Goal: Transaction & Acquisition: Purchase product/service

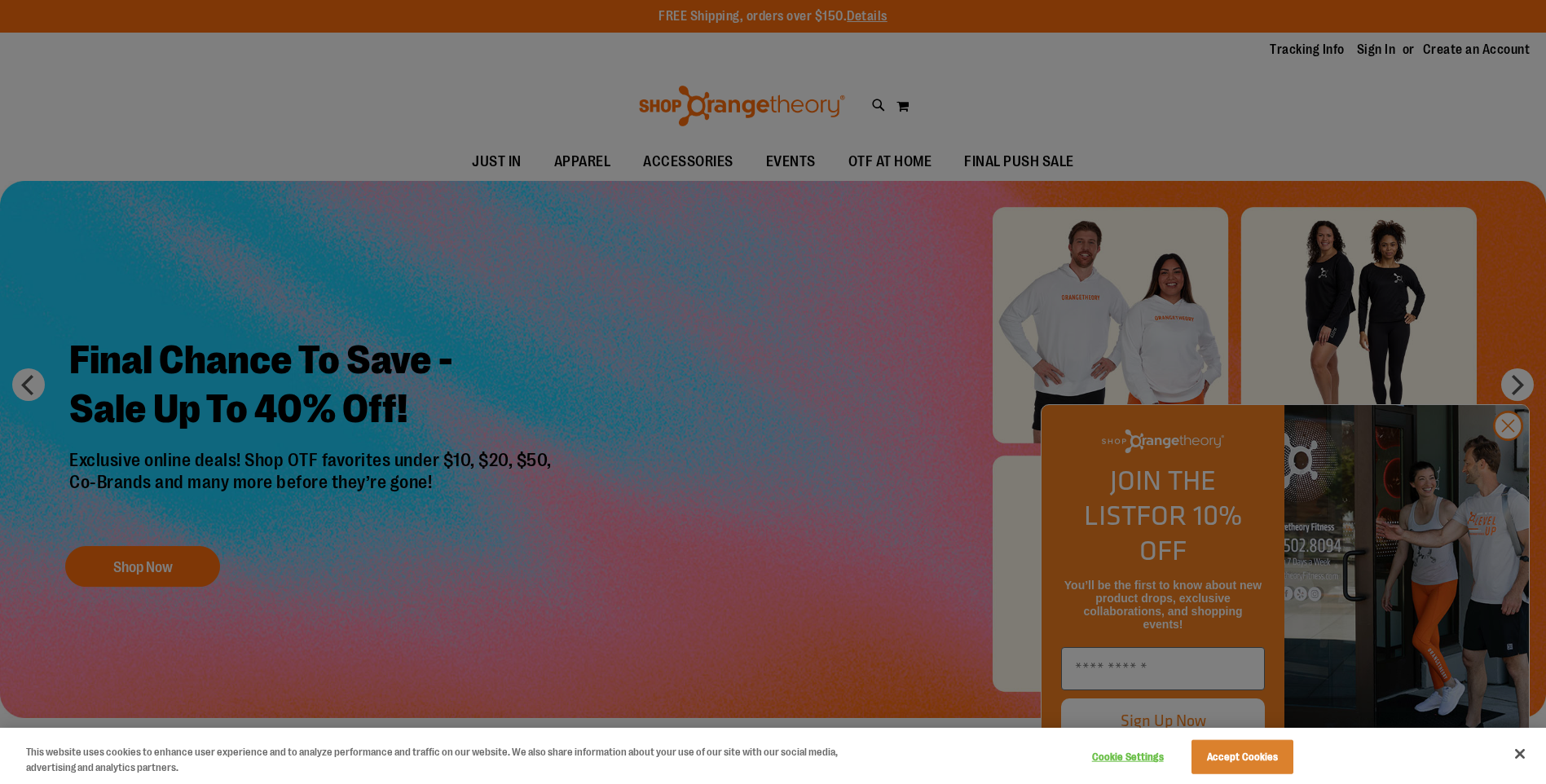
click at [1515, 456] on div at bounding box center [773, 392] width 1546 height 784
click at [1507, 457] on div at bounding box center [773, 392] width 1546 height 784
click at [1230, 747] on button "Accept Cookies" at bounding box center [1242, 756] width 102 height 34
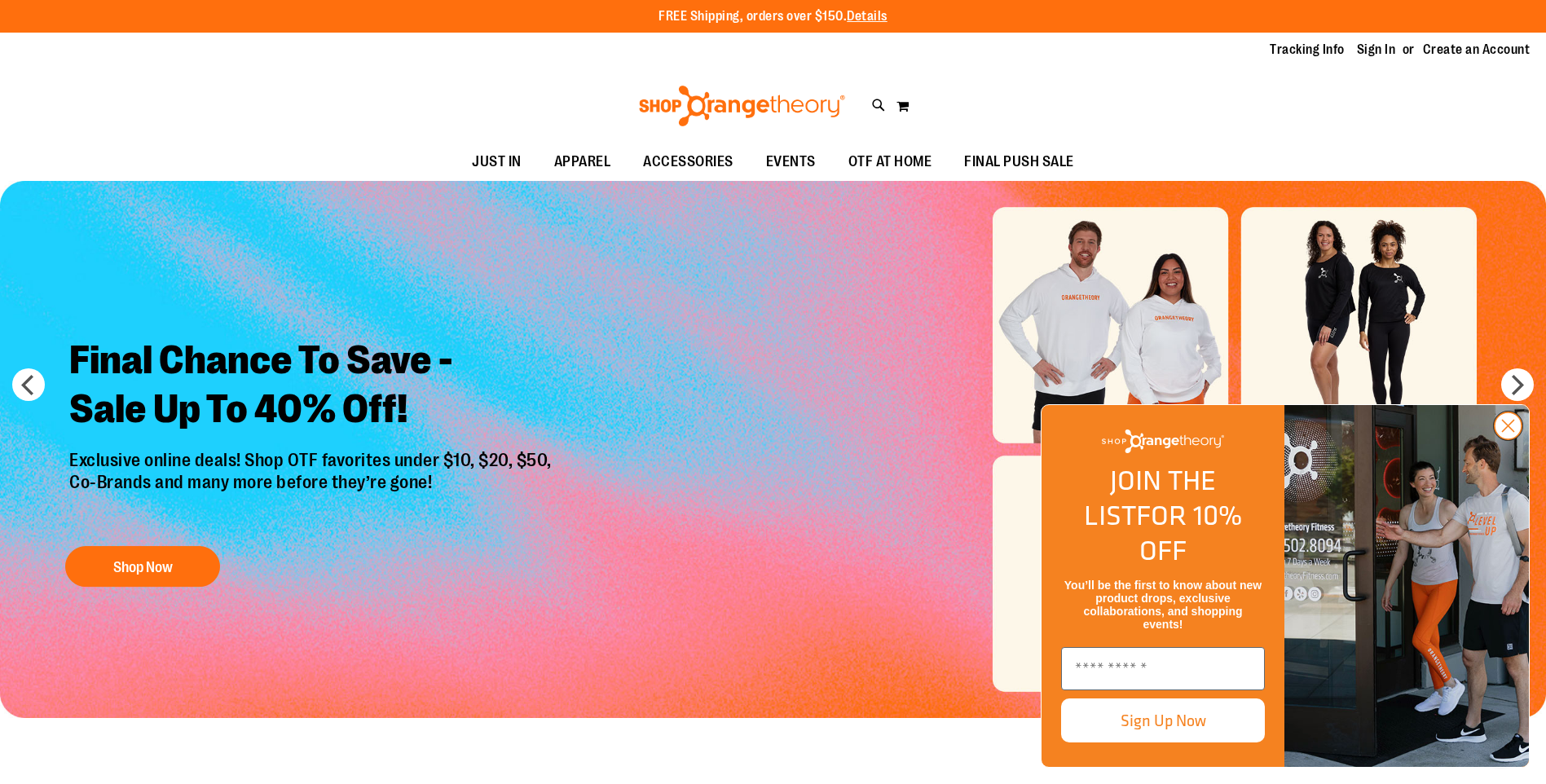
click at [1509, 431] on icon "Close dialog" at bounding box center [1509, 426] width 12 height 12
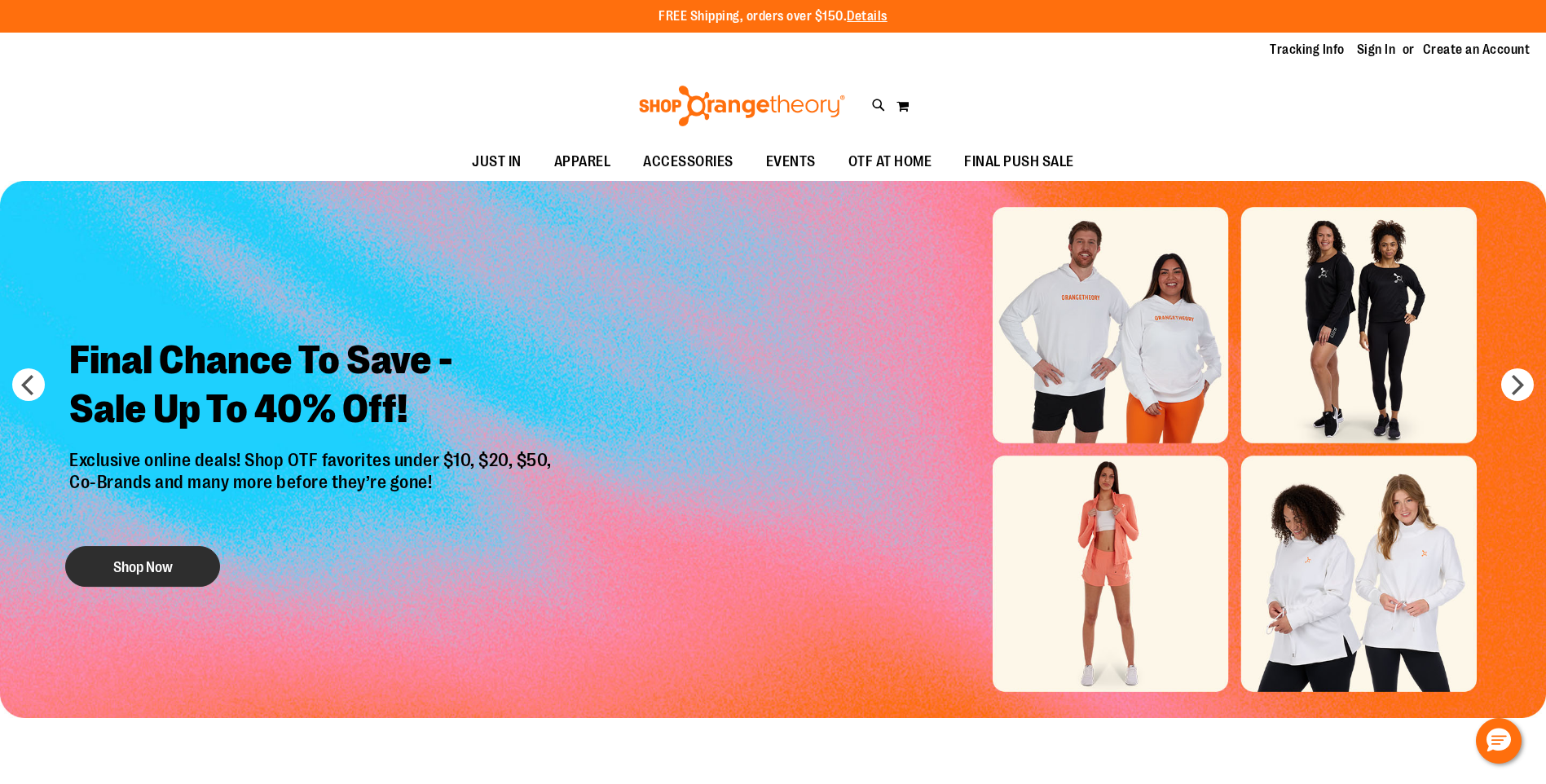
click at [110, 581] on button "Shop Now" at bounding box center [143, 566] width 155 height 41
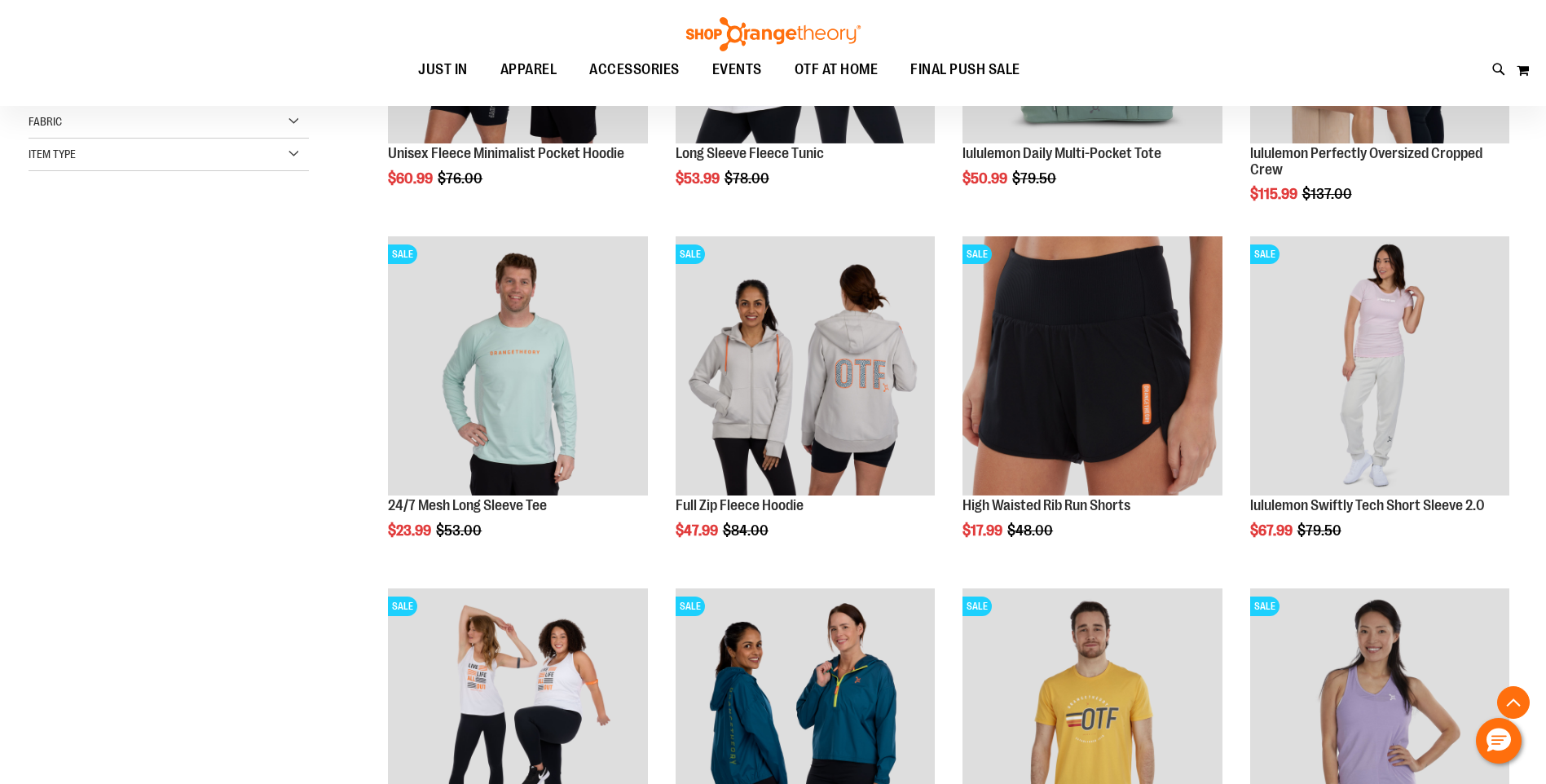
scroll to position [569, 0]
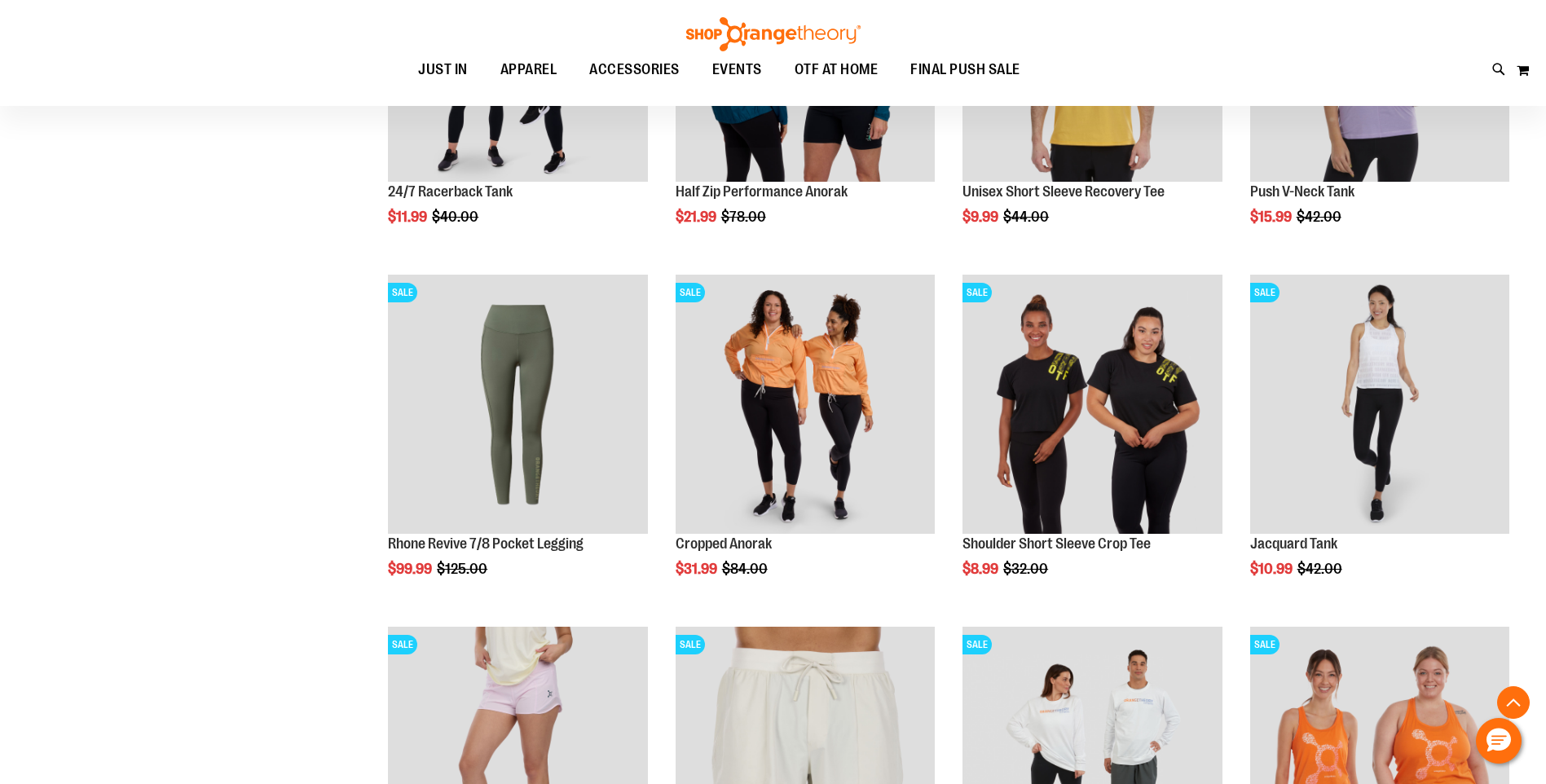
scroll to position [1384, 0]
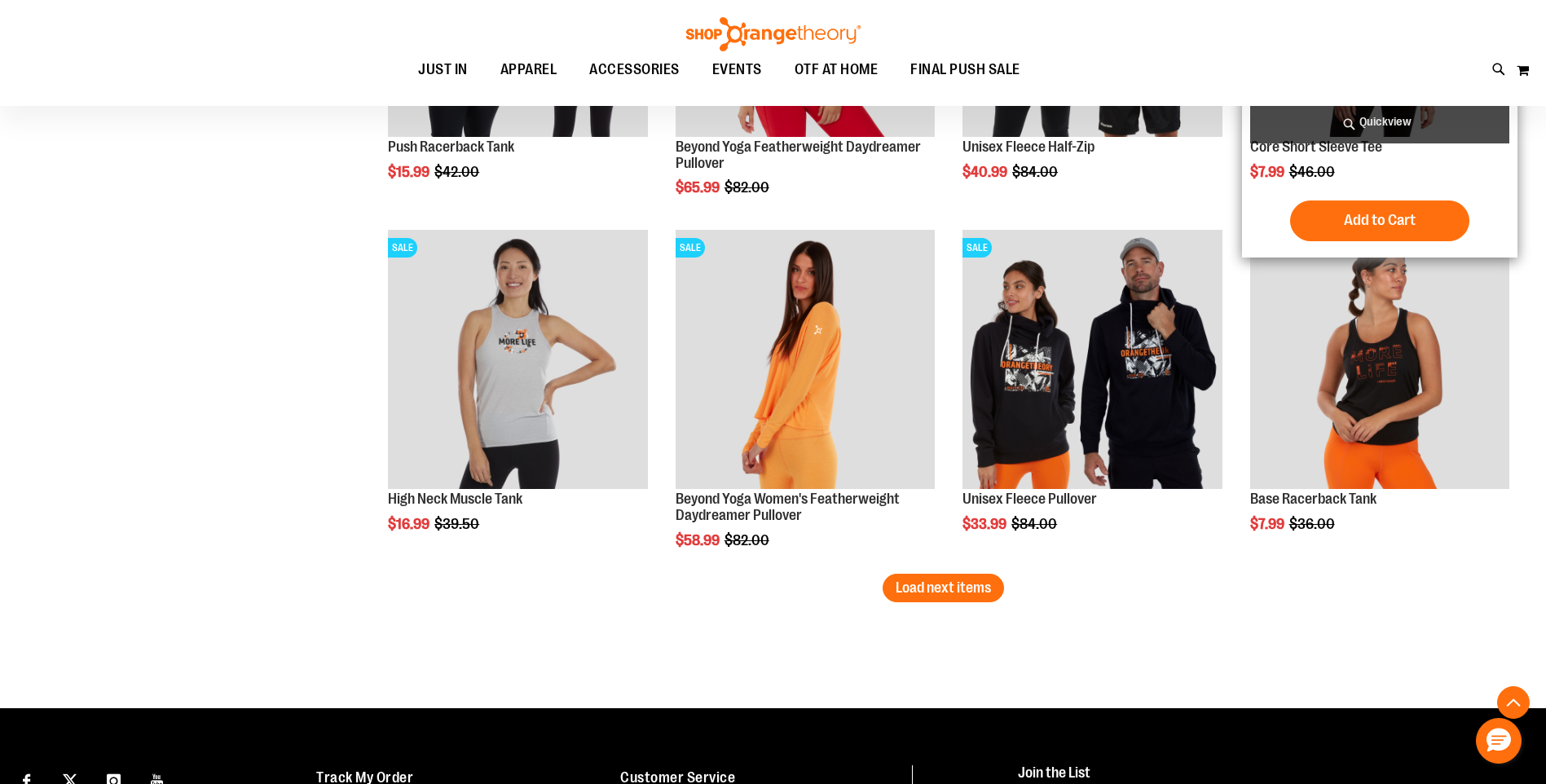
scroll to position [3013, 0]
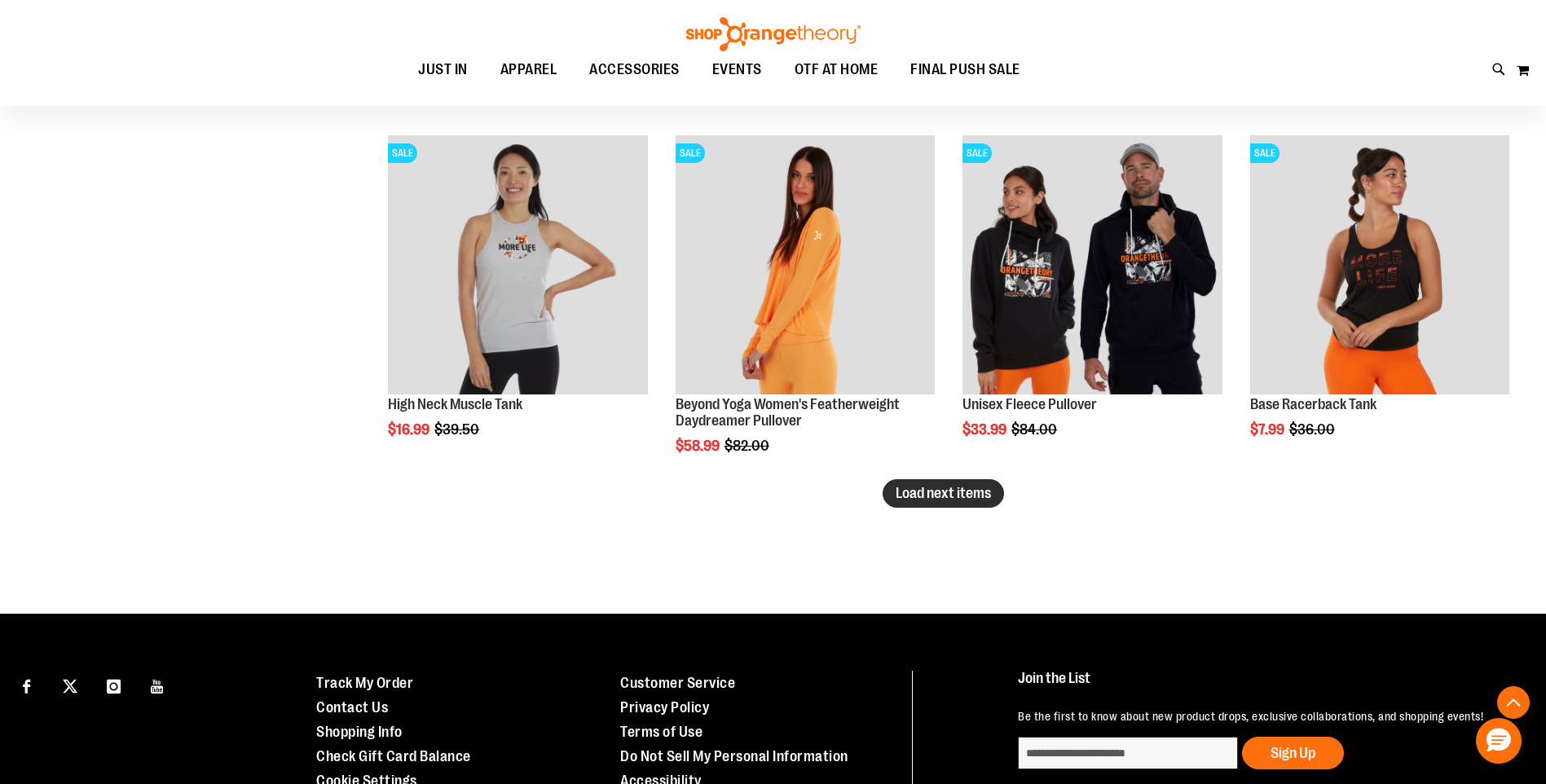
click at [924, 495] on span "Load next items" at bounding box center [944, 492] width 96 height 16
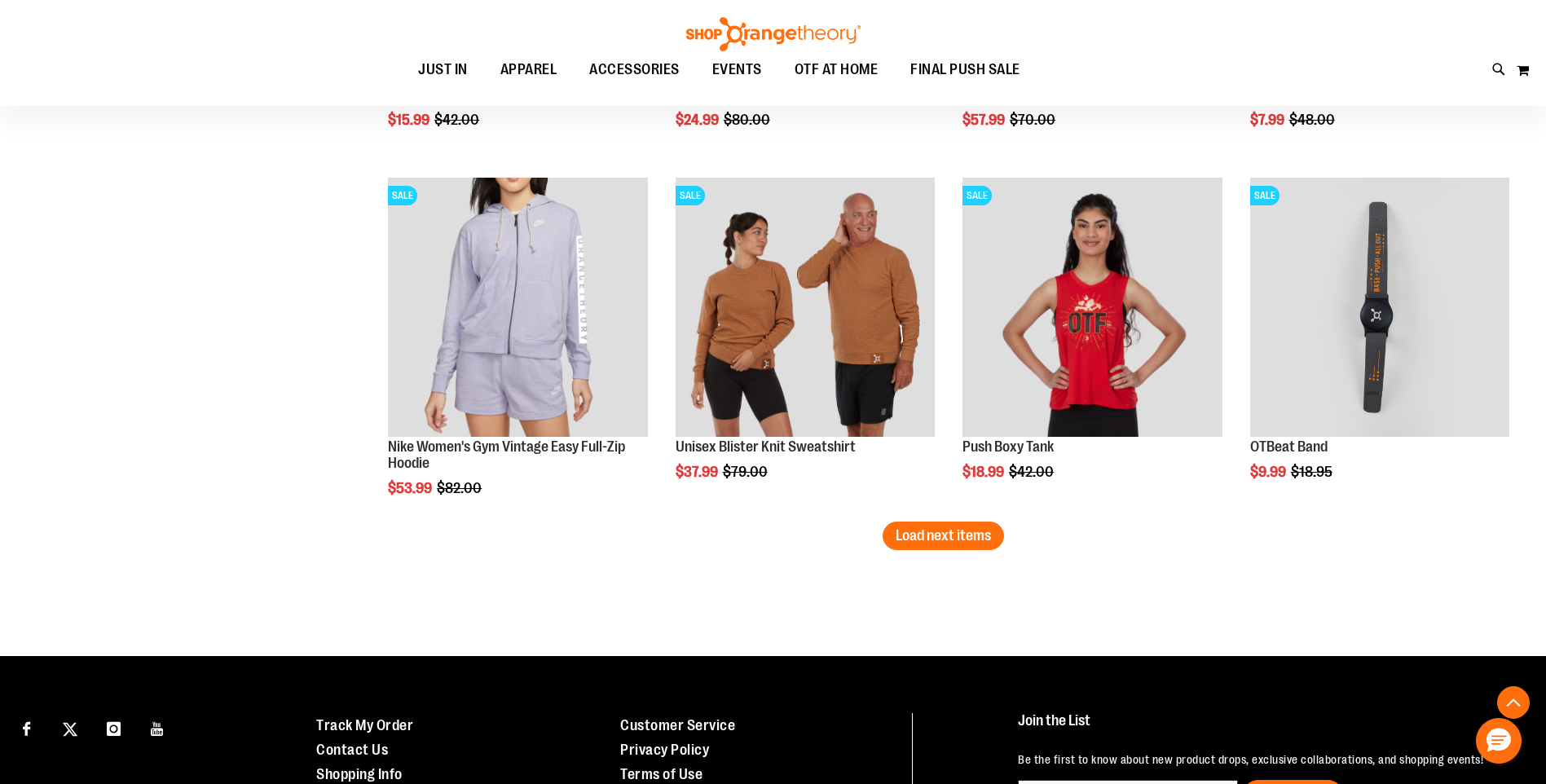
scroll to position [4204, 0]
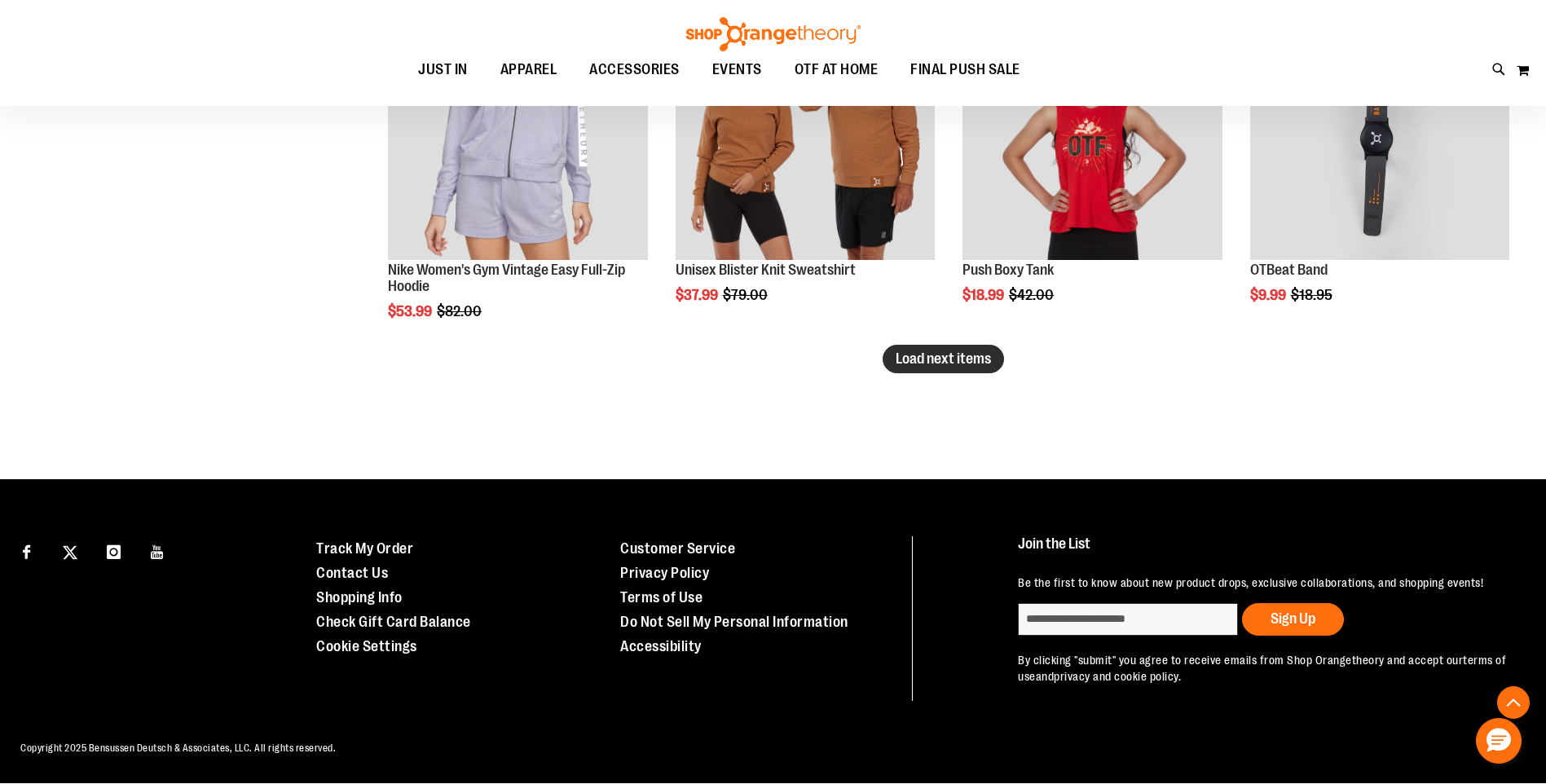
click at [948, 368] on button "Load next items" at bounding box center [943, 359] width 122 height 29
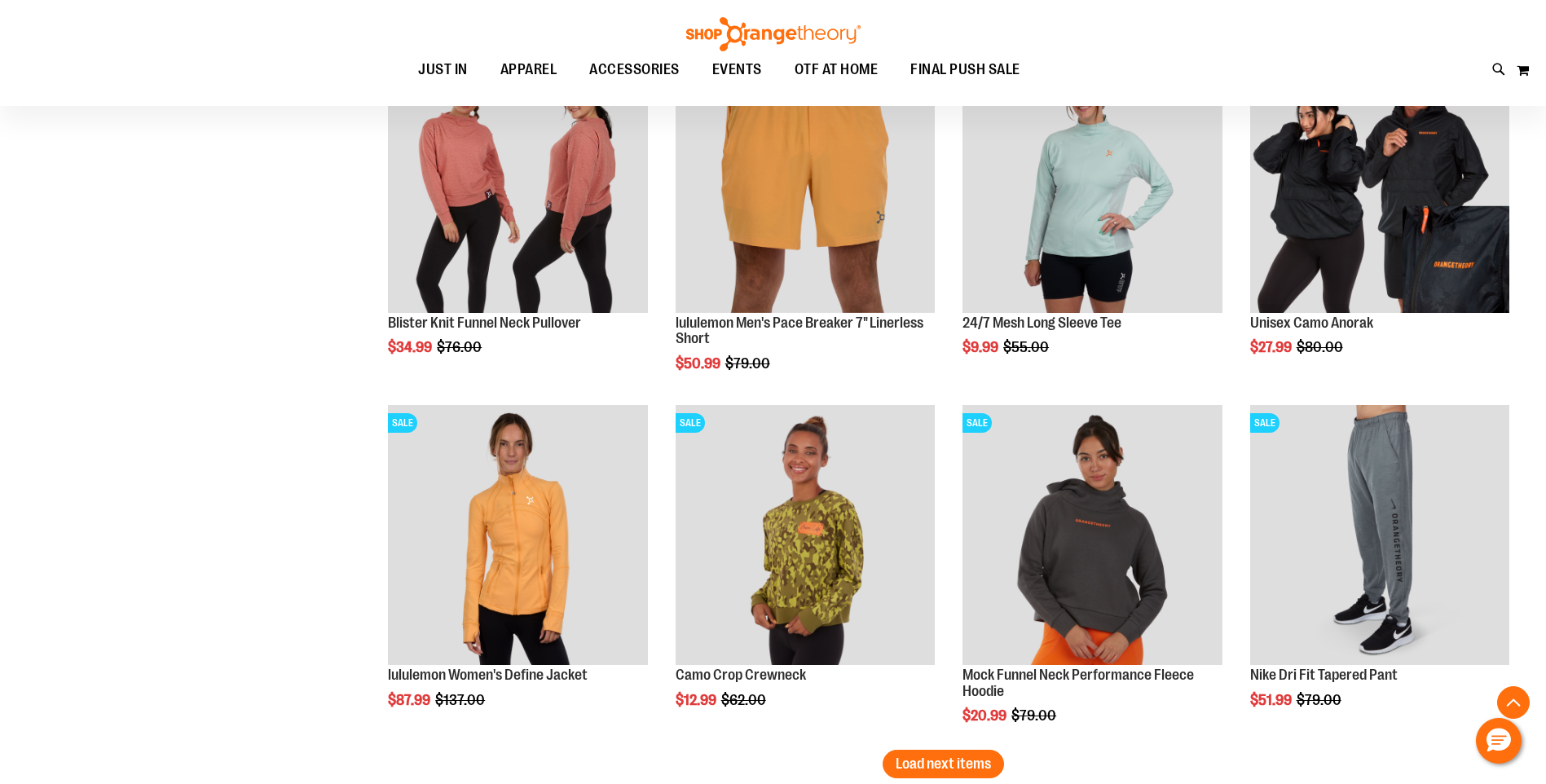
scroll to position [5259, 0]
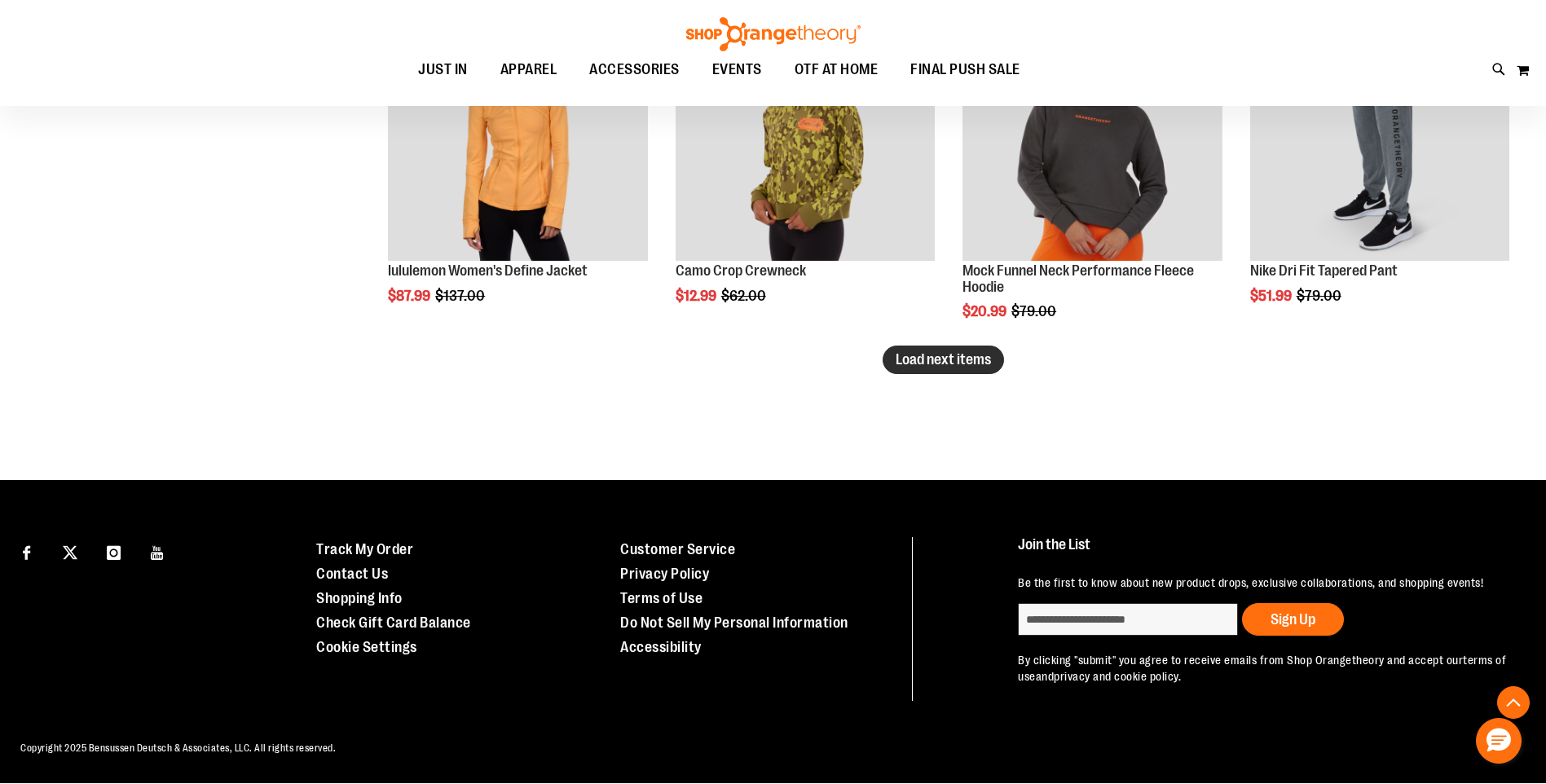
click at [904, 360] on span "Load next items" at bounding box center [944, 358] width 96 height 16
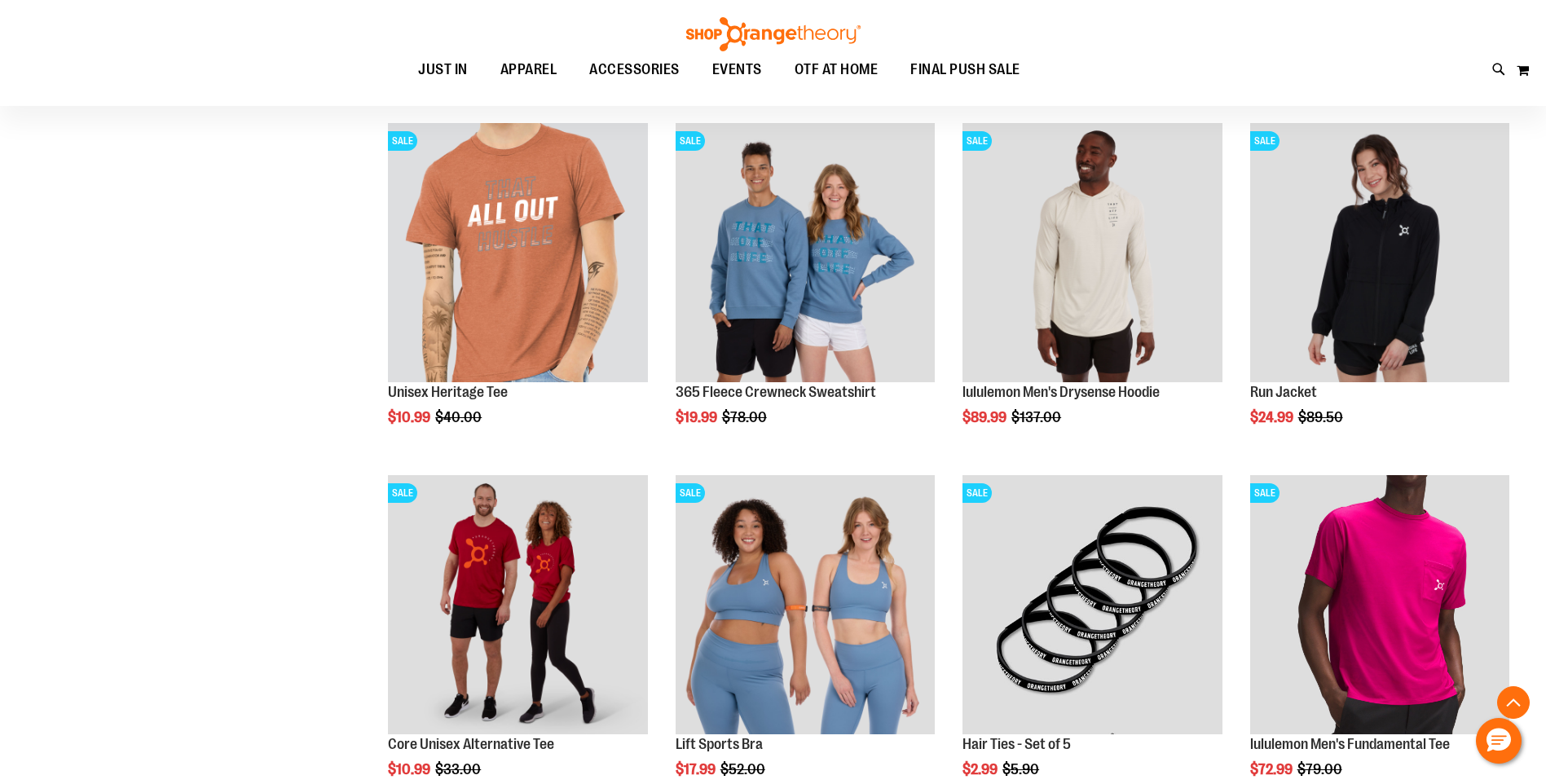
scroll to position [6155, 0]
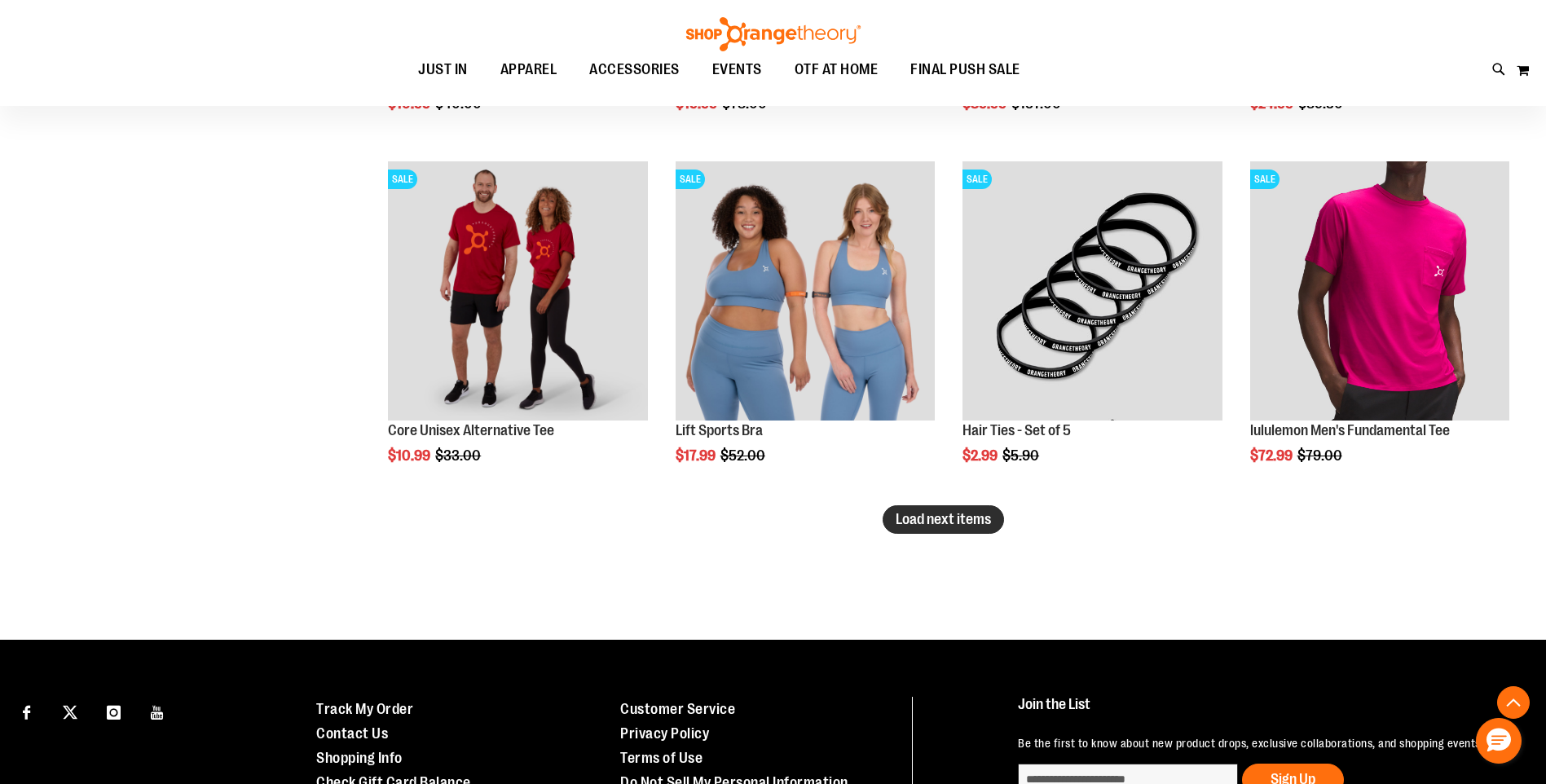
click at [975, 528] on button "Load next items" at bounding box center [943, 520] width 122 height 29
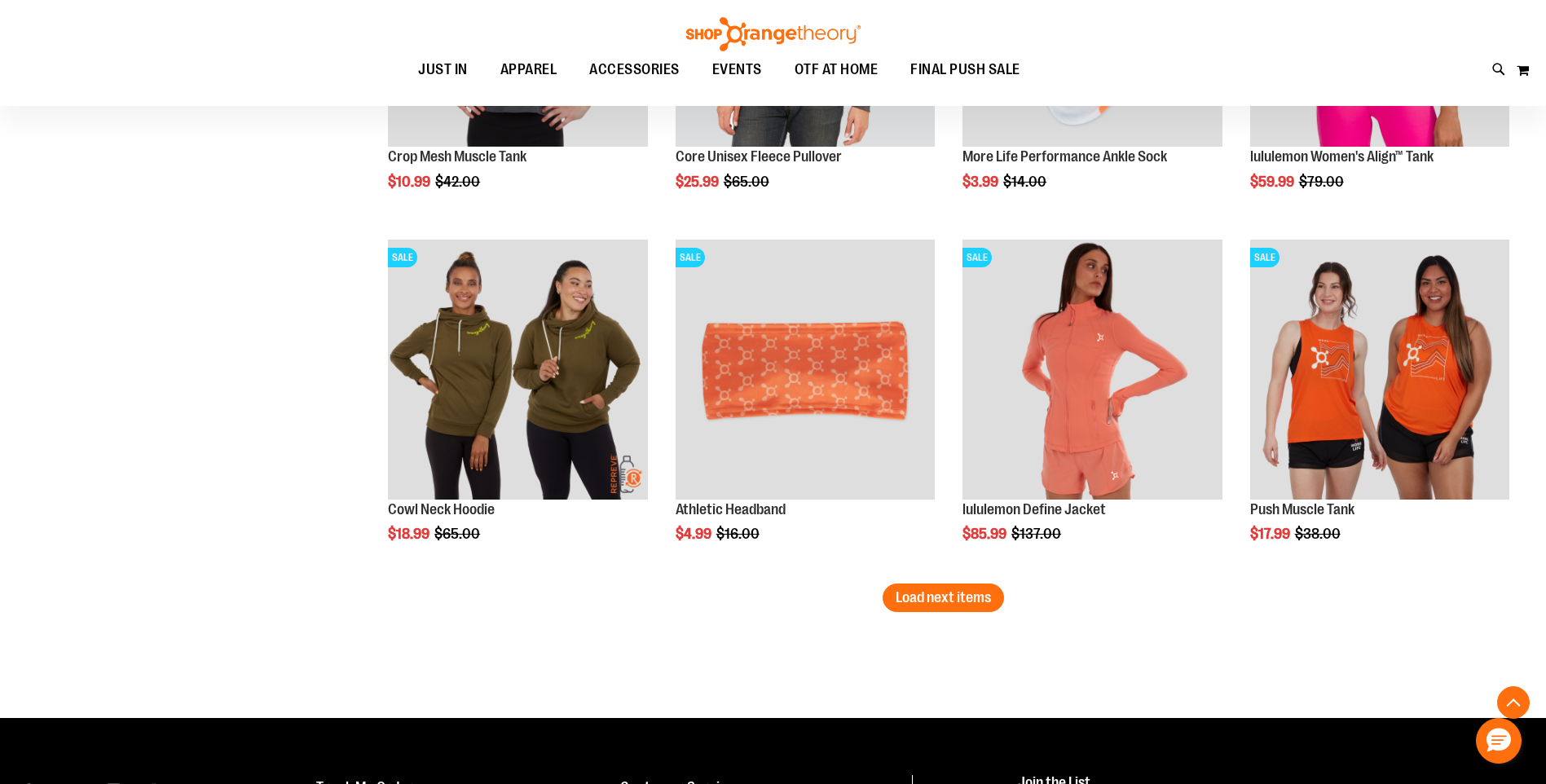
scroll to position [7372, 0]
